Goal: Find specific page/section: Find specific page/section

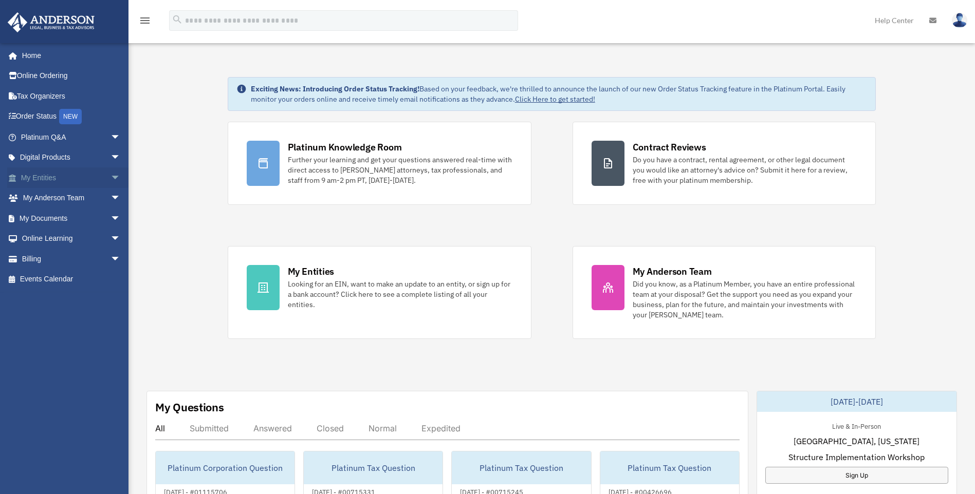
click at [110, 176] on span "arrow_drop_down" at bounding box center [120, 178] width 21 height 21
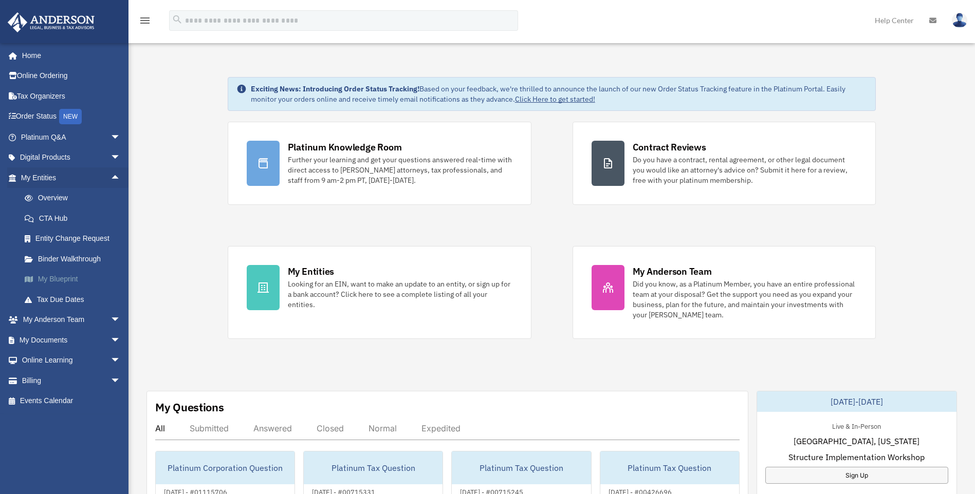
click at [65, 275] on link "My Blueprint" at bounding box center [75, 279] width 122 height 21
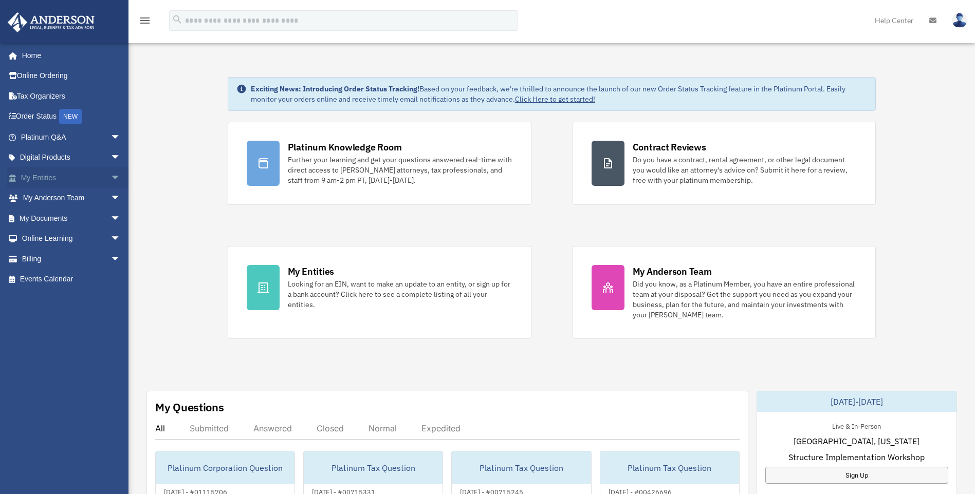
click at [110, 178] on span "arrow_drop_down" at bounding box center [120, 178] width 21 height 21
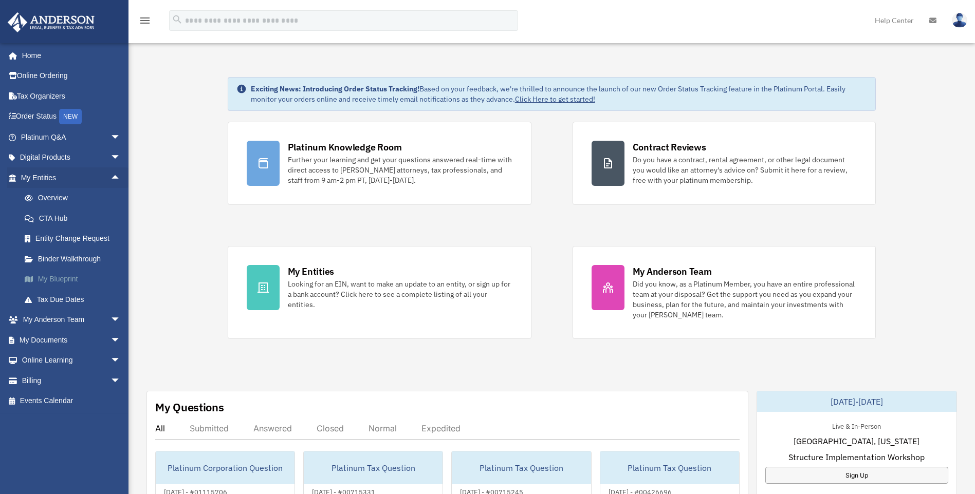
click at [61, 280] on link "My Blueprint" at bounding box center [75, 279] width 122 height 21
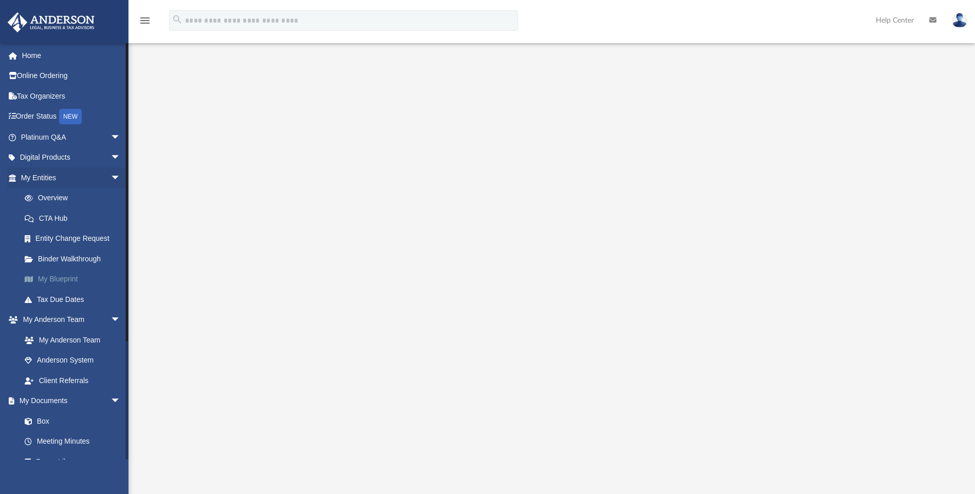
click at [58, 278] on link "My Blueprint" at bounding box center [75, 279] width 122 height 21
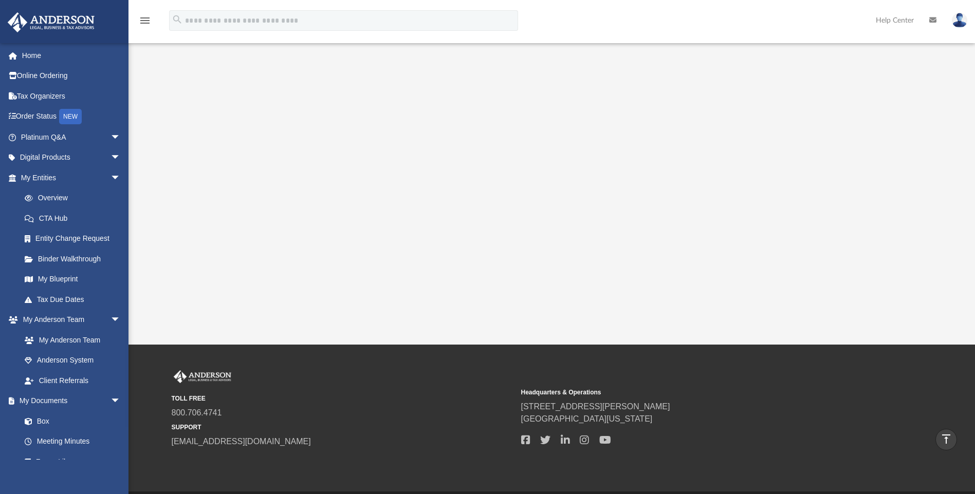
scroll to position [154, 0]
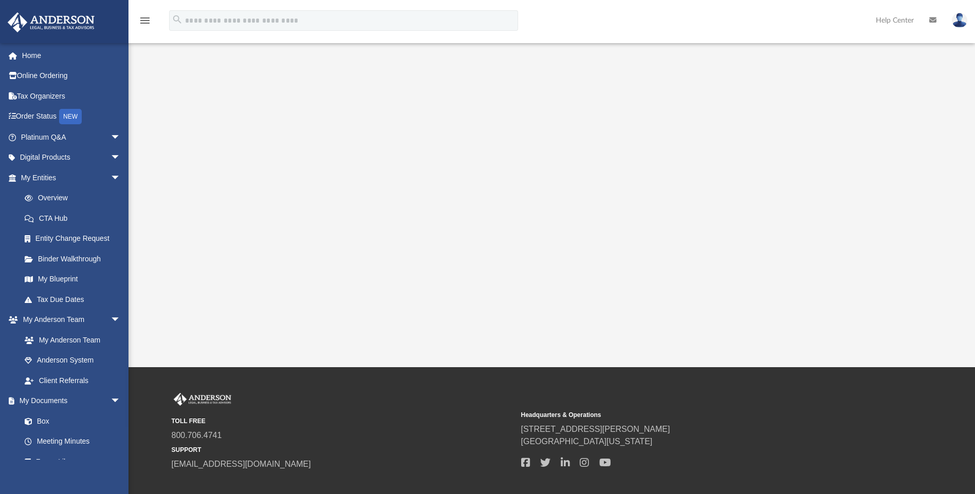
click at [854, 237] on div at bounding box center [552, 122] width 762 height 411
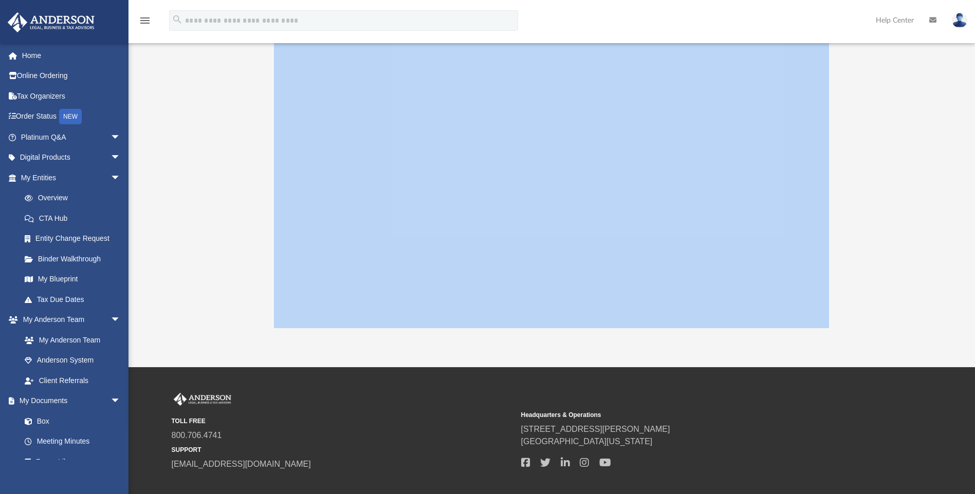
drag, startPoint x: 854, startPoint y: 237, endPoint x: 869, endPoint y: 272, distance: 37.8
click at [869, 272] on div at bounding box center [552, 122] width 762 height 411
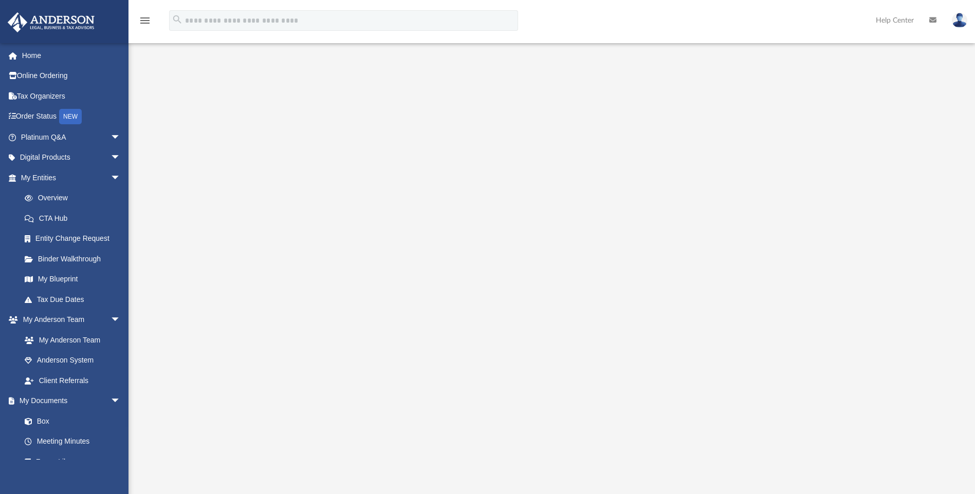
scroll to position [0, 0]
click at [868, 417] on div at bounding box center [552, 276] width 762 height 411
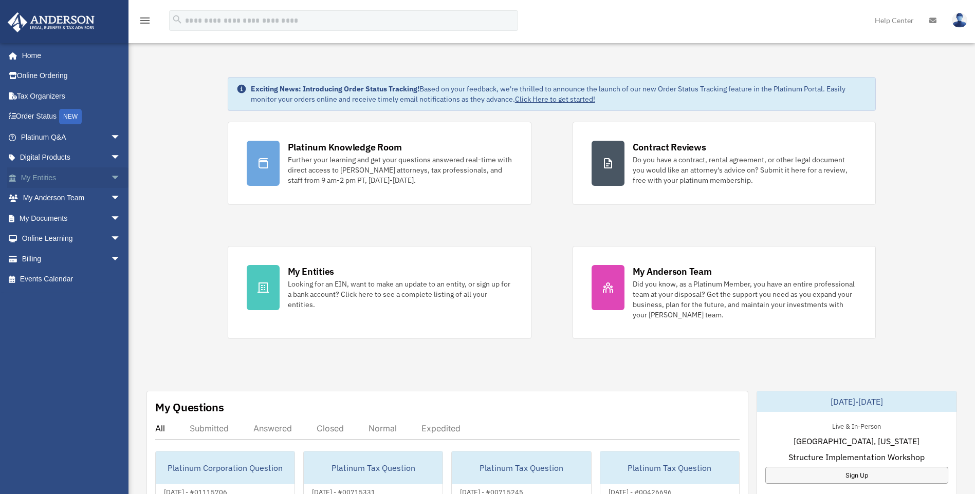
click at [110, 177] on span "arrow_drop_down" at bounding box center [120, 178] width 21 height 21
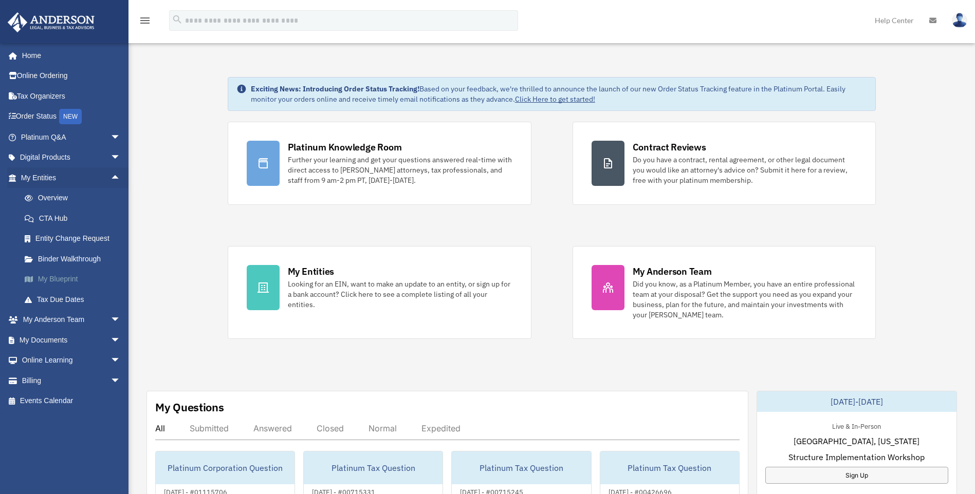
click at [67, 277] on link "My Blueprint" at bounding box center [75, 279] width 122 height 21
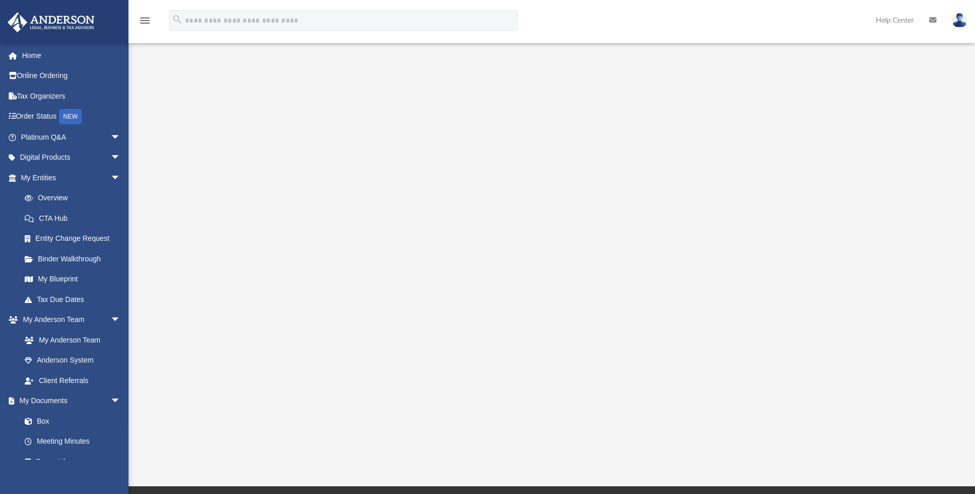
scroll to position [51, 0]
